Goal: Task Accomplishment & Management: Manage account settings

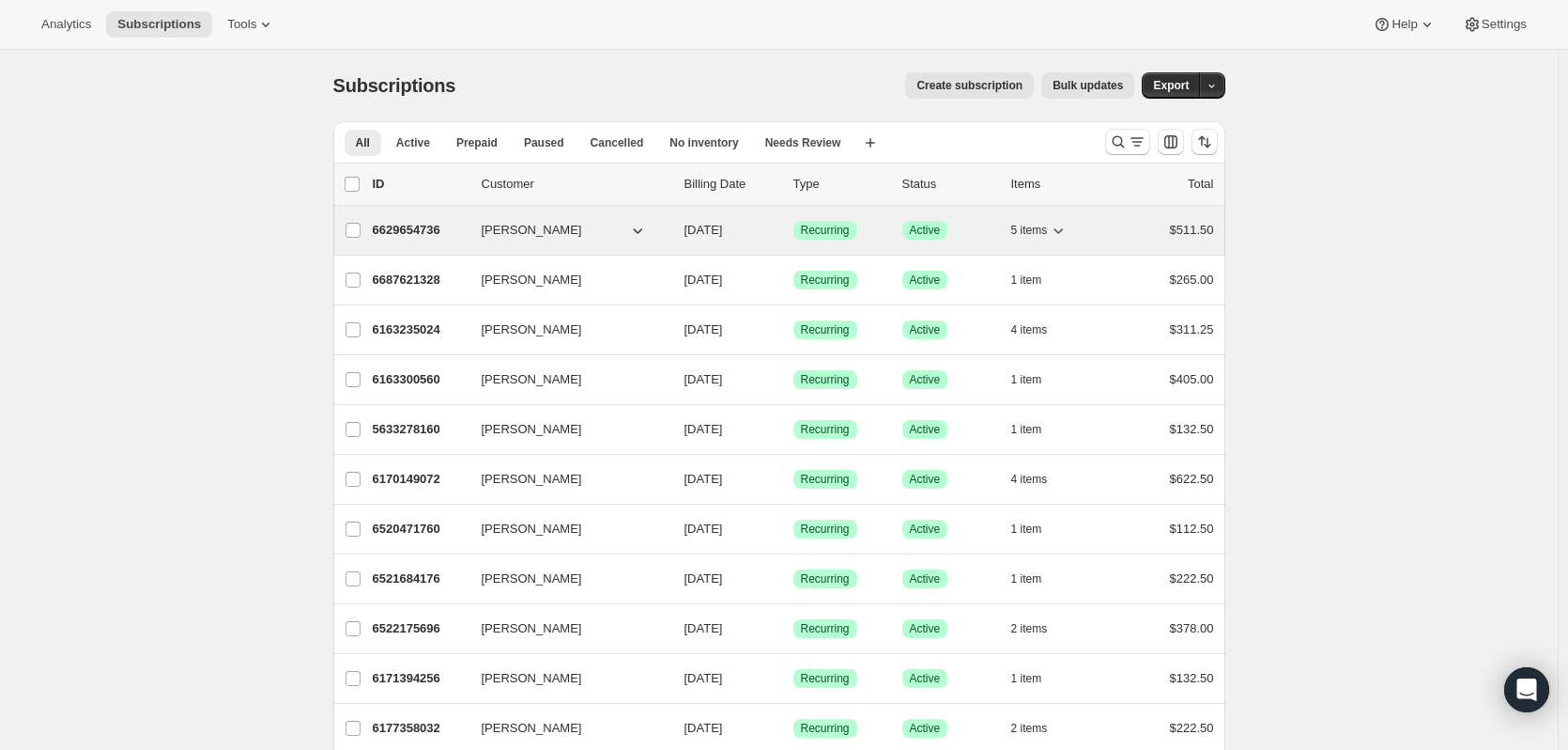
click at [1068, 230] on icon "button" at bounding box center [1058, 231] width 19 height 19
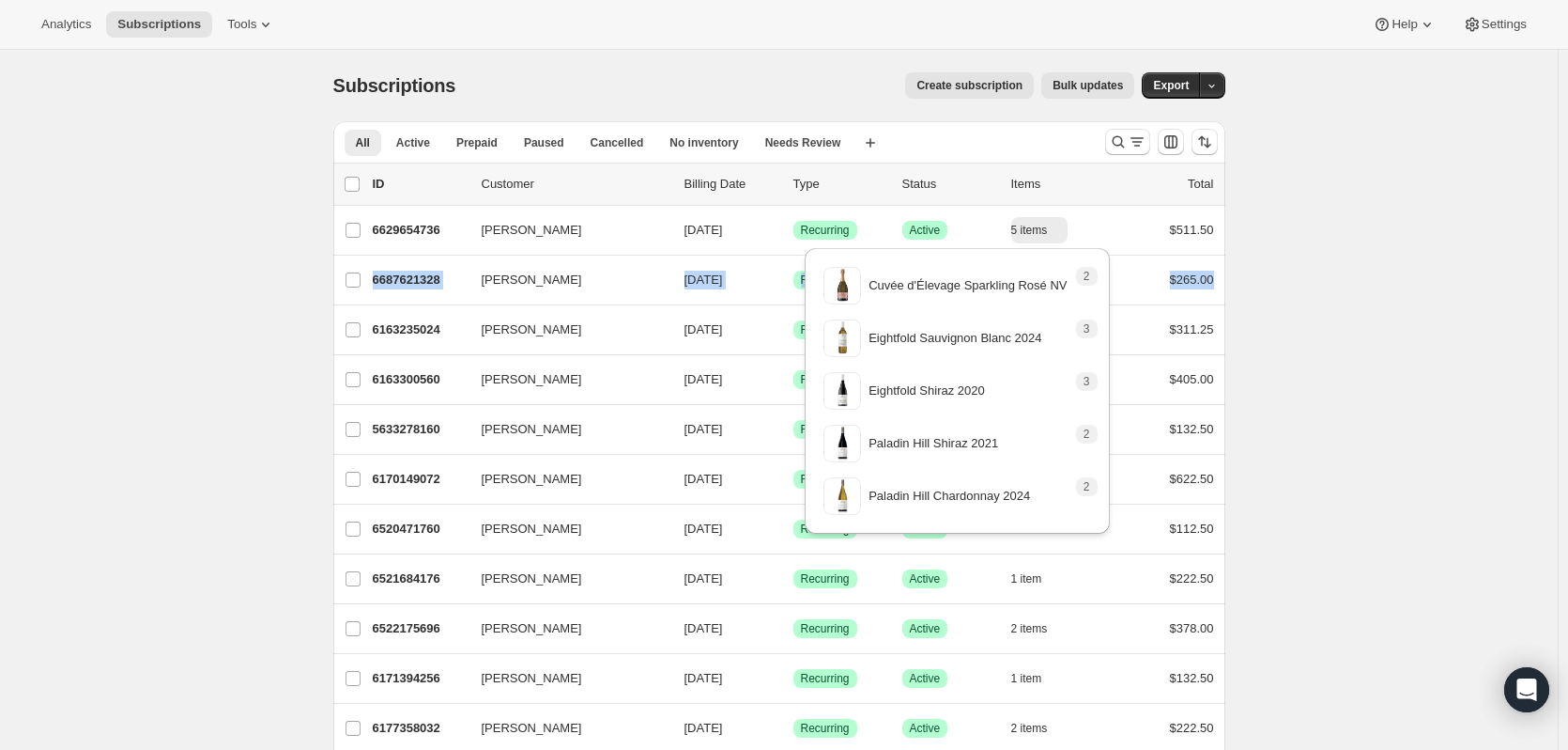
drag, startPoint x: 151, startPoint y: 305, endPoint x: 158, endPoint y: 298, distance: 9.9
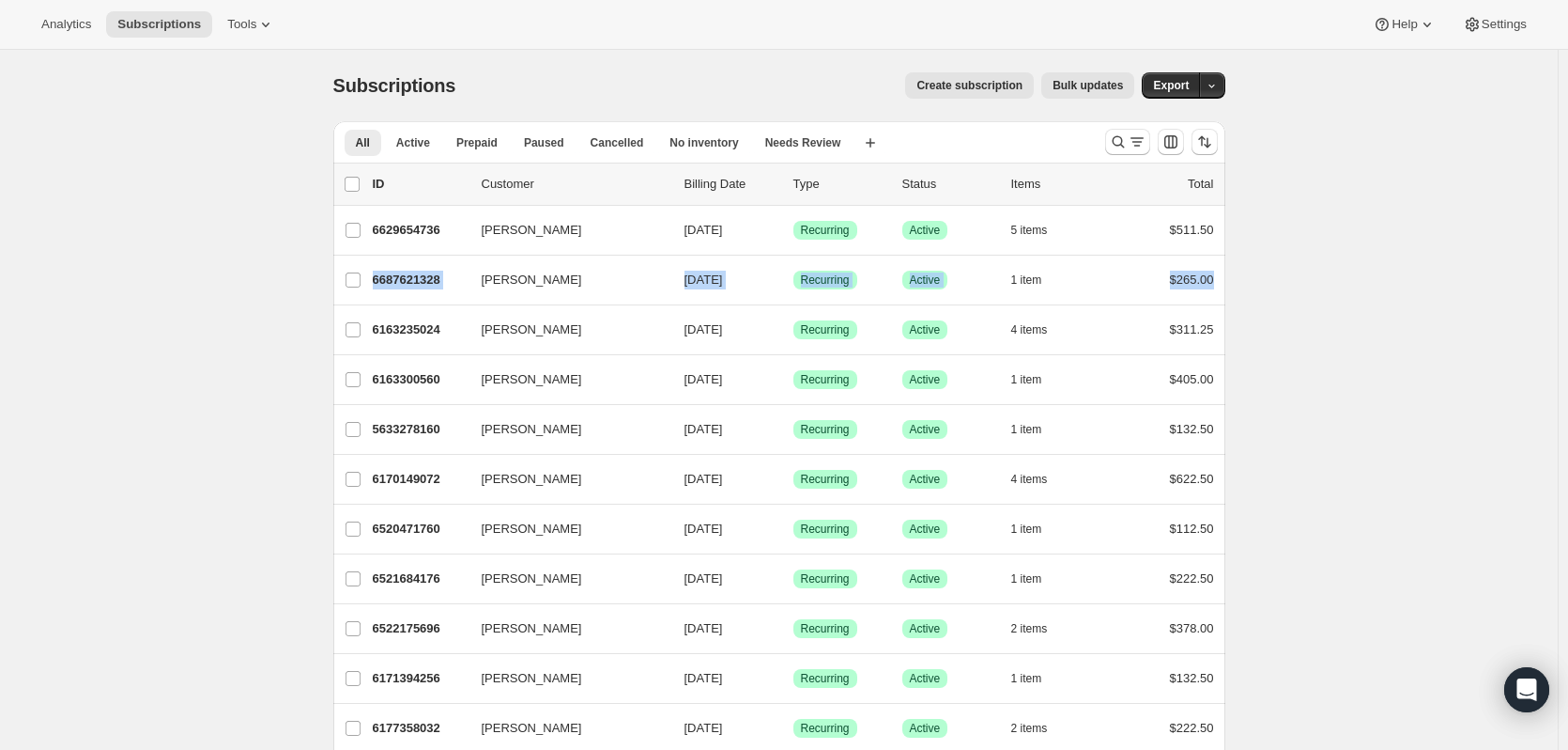
click at [38, 35] on button "Analytics" at bounding box center [65, 24] width 72 height 26
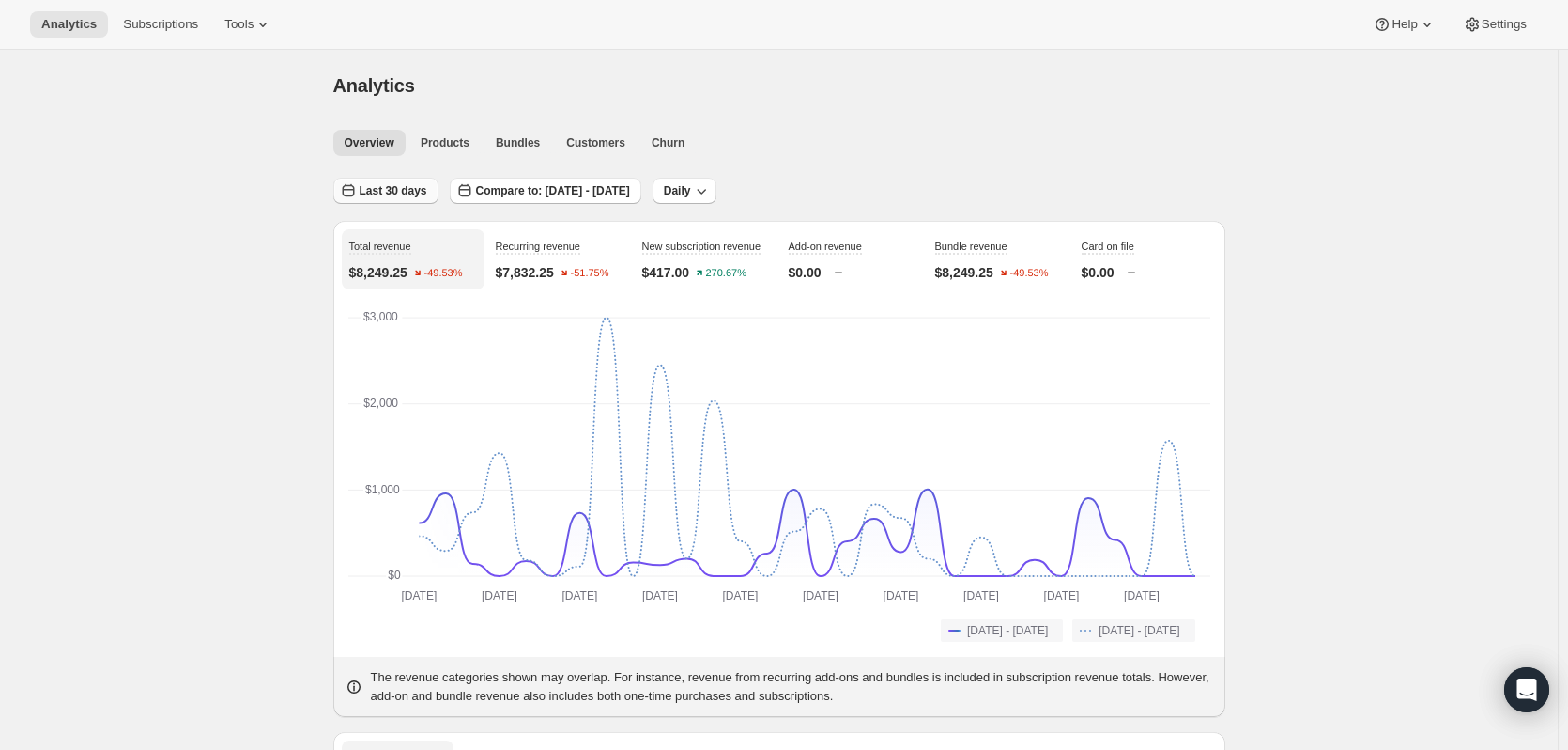
click at [364, 189] on span "Last 30 days" at bounding box center [393, 190] width 67 height 15
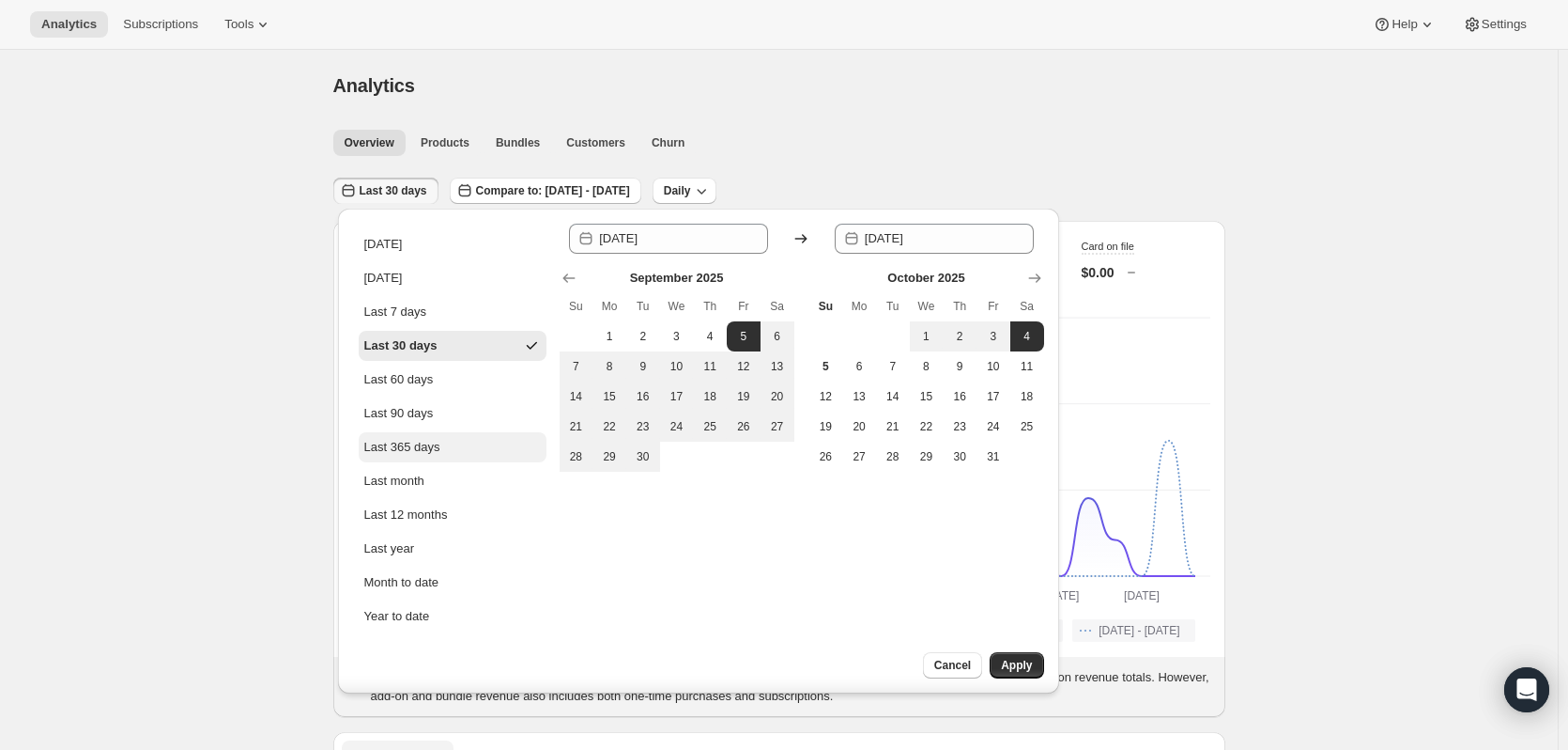
click at [411, 448] on div "Last 365 days" at bounding box center [402, 447] width 76 height 19
type input "2024-10-05"
click at [1033, 661] on button "Apply" at bounding box center [1017, 664] width 54 height 26
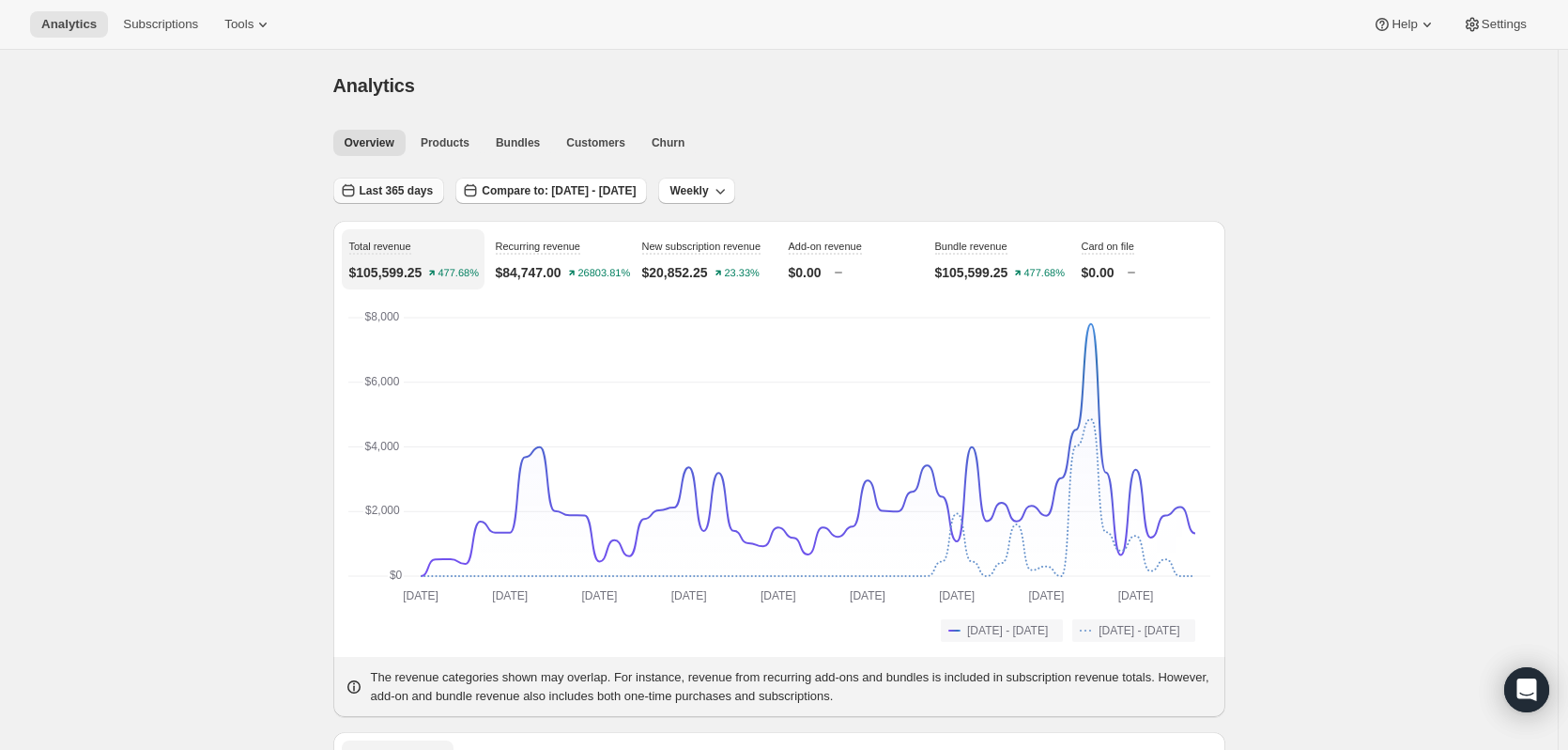
click at [375, 188] on span "Last 365 days" at bounding box center [396, 190] width 74 height 15
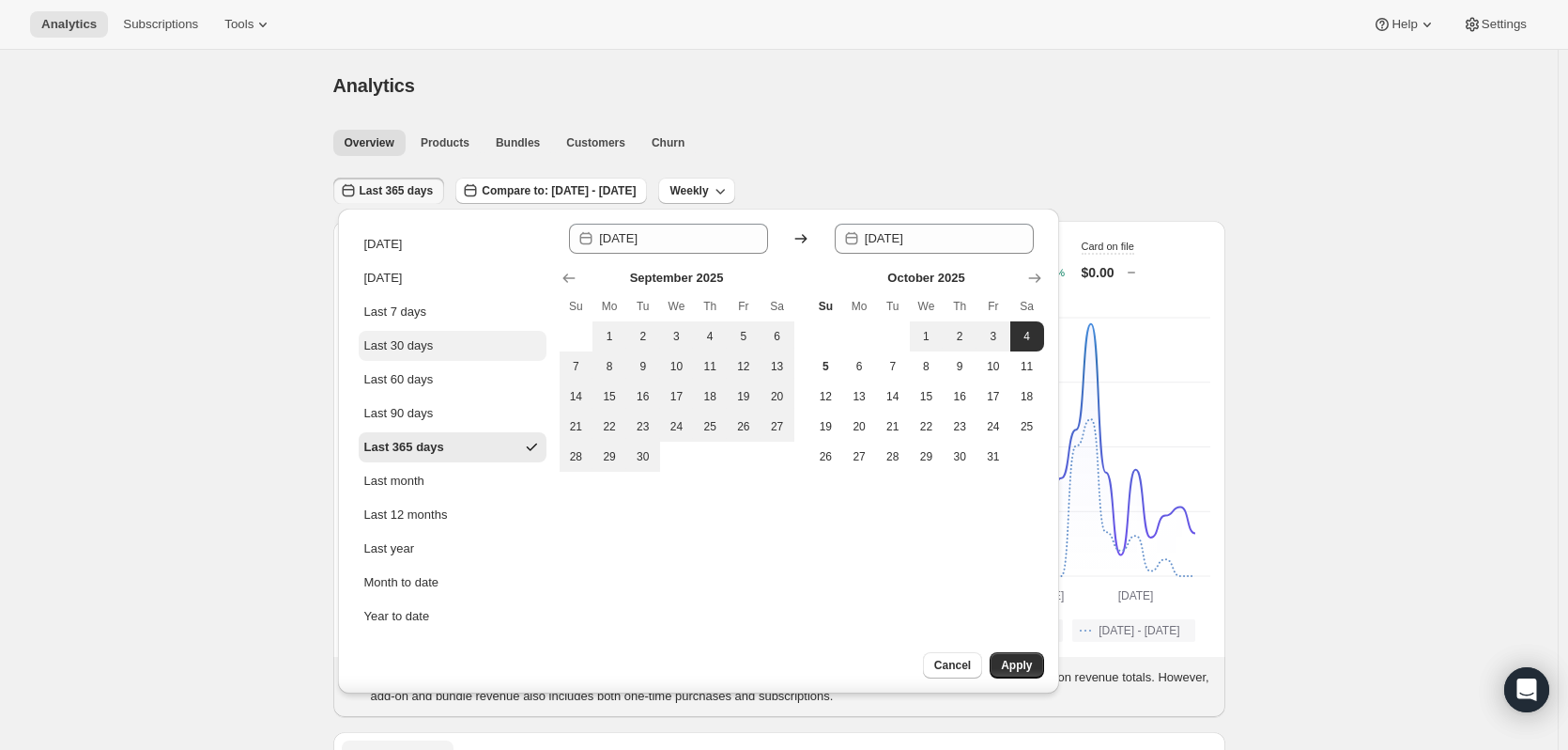
click at [395, 344] on div "Last 30 days" at bounding box center [399, 346] width 69 height 19
type input "2025-09-05"
click at [1011, 660] on span "Apply" at bounding box center [1016, 665] width 31 height 15
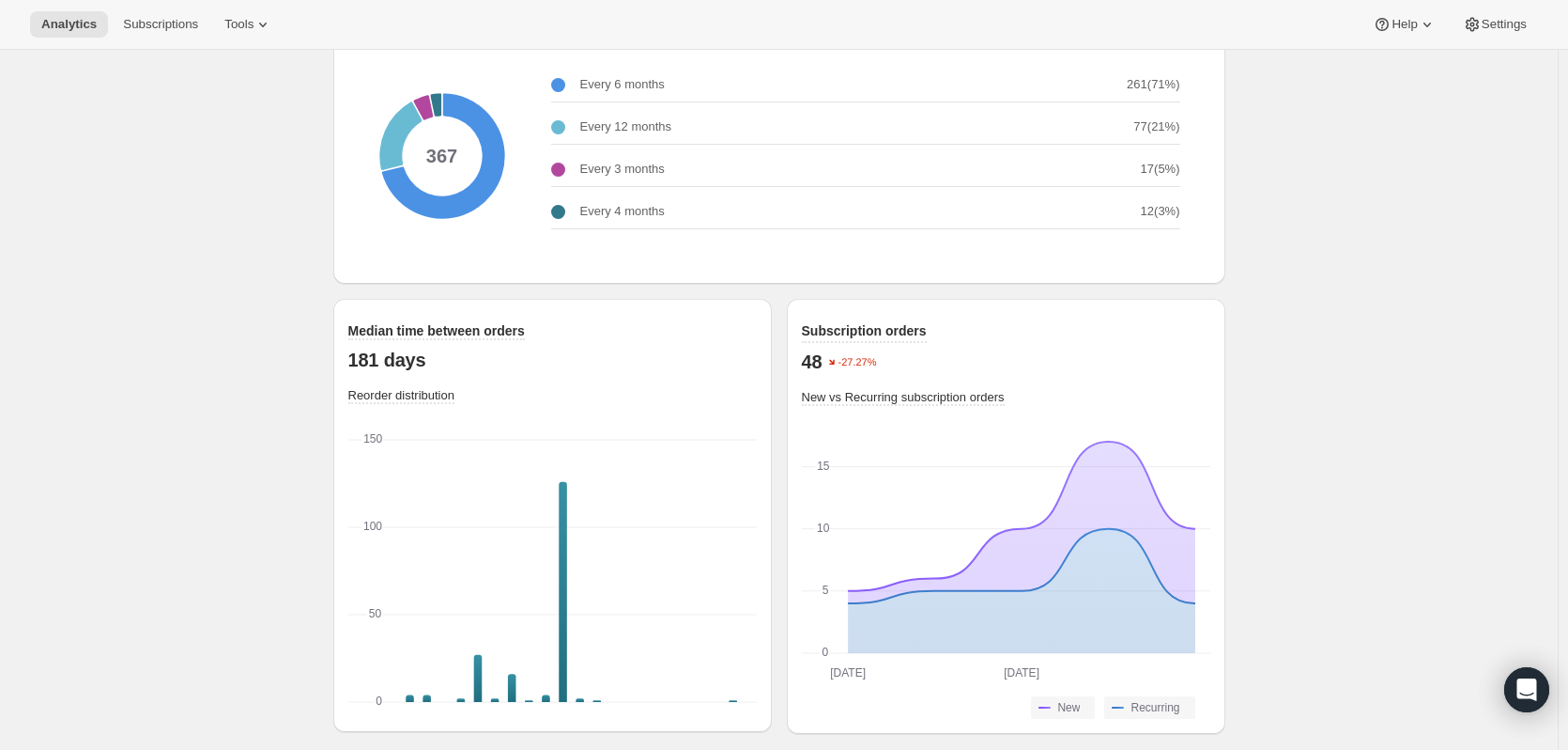
scroll to position [2427, 0]
